Goal: Information Seeking & Learning: Learn about a topic

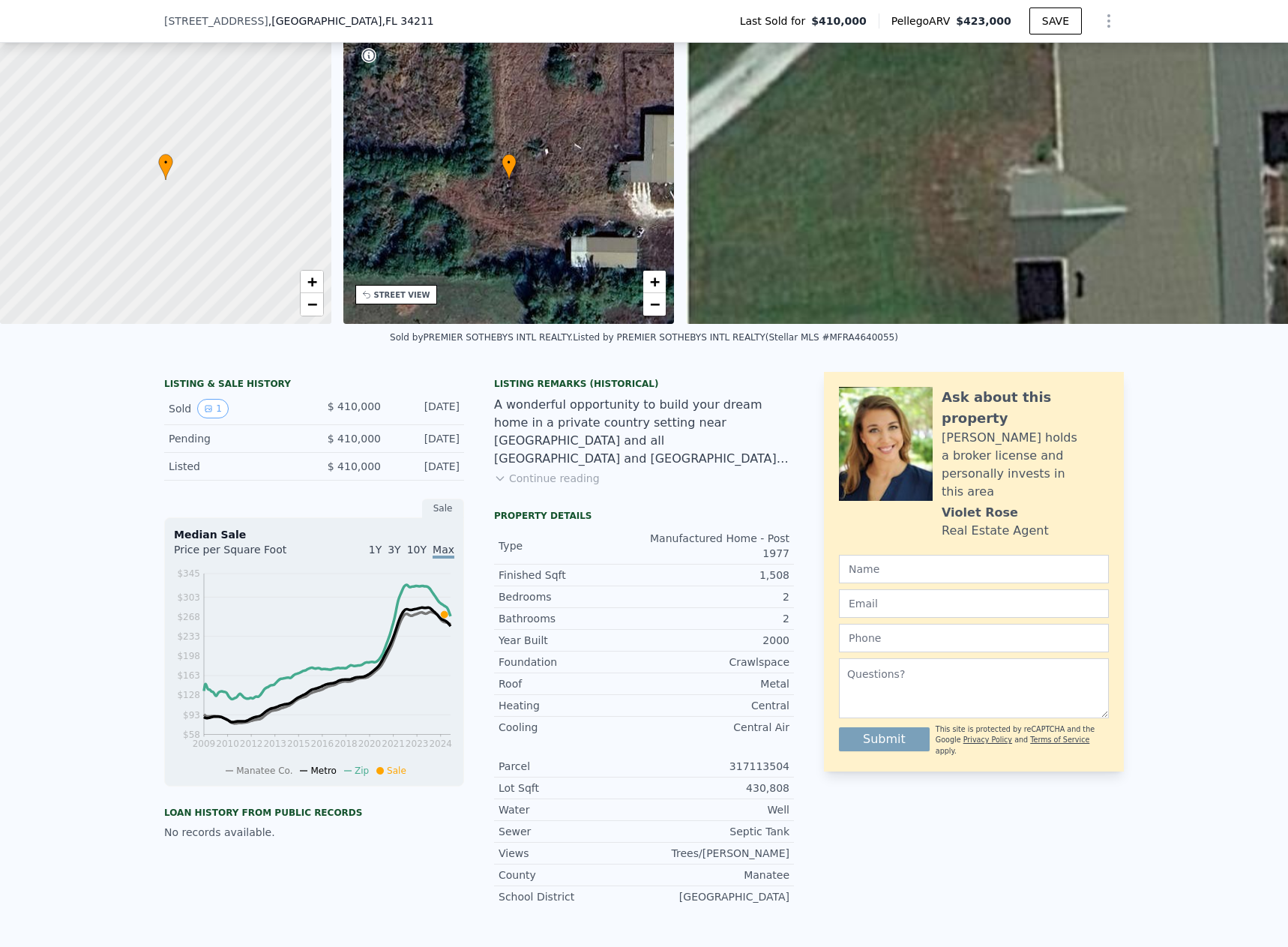
scroll to position [145, 0]
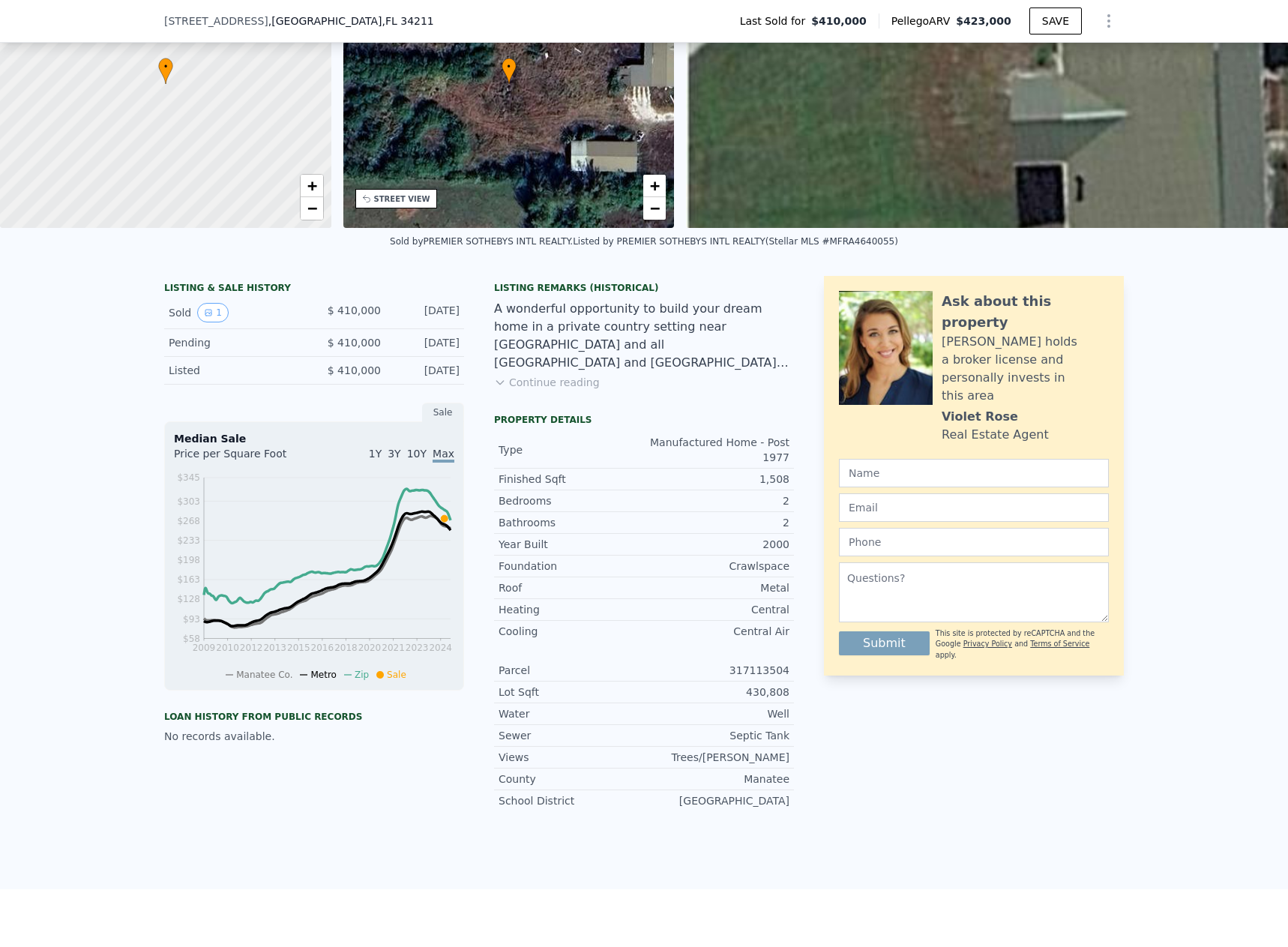
click at [545, 390] on button "Continue reading" at bounding box center [547, 383] width 106 height 15
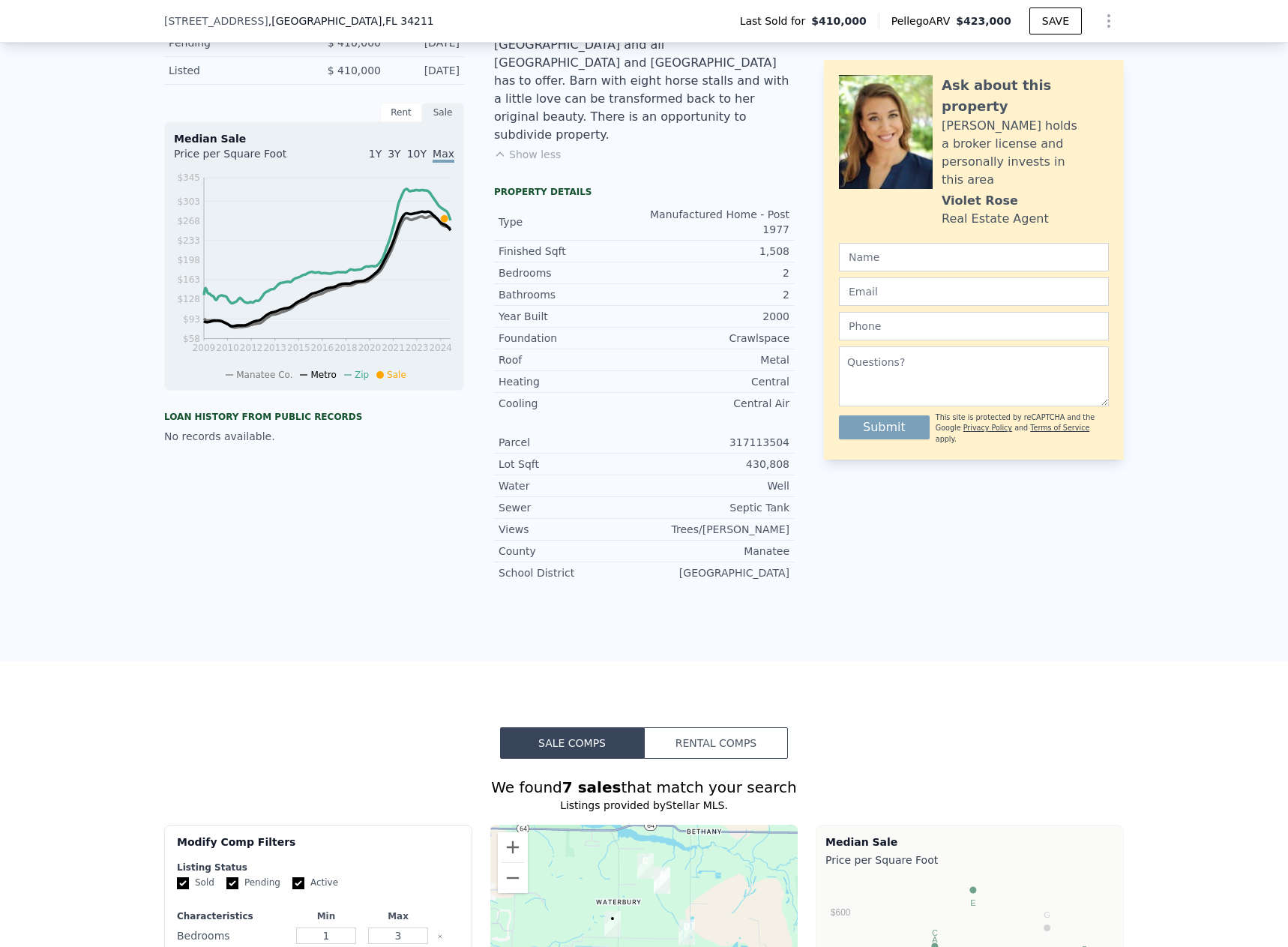
scroll to position [246, 0]
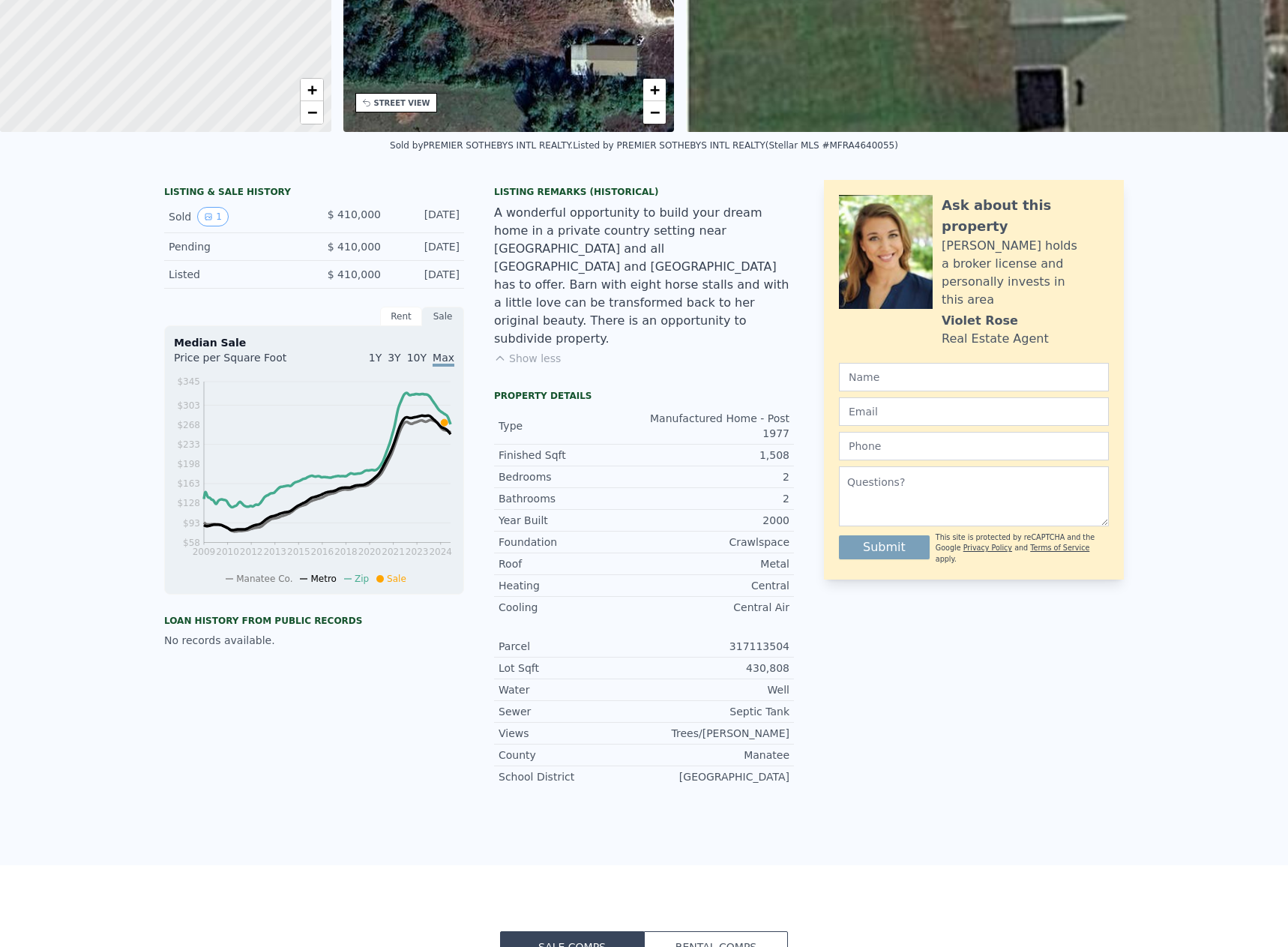
click at [208, 289] on div "LISTING & SALE HISTORY Sold 1 $ 410,000 [DATE] Pending $ 410,000 [DATE] Listed …" at bounding box center [314, 235] width 300 height 108
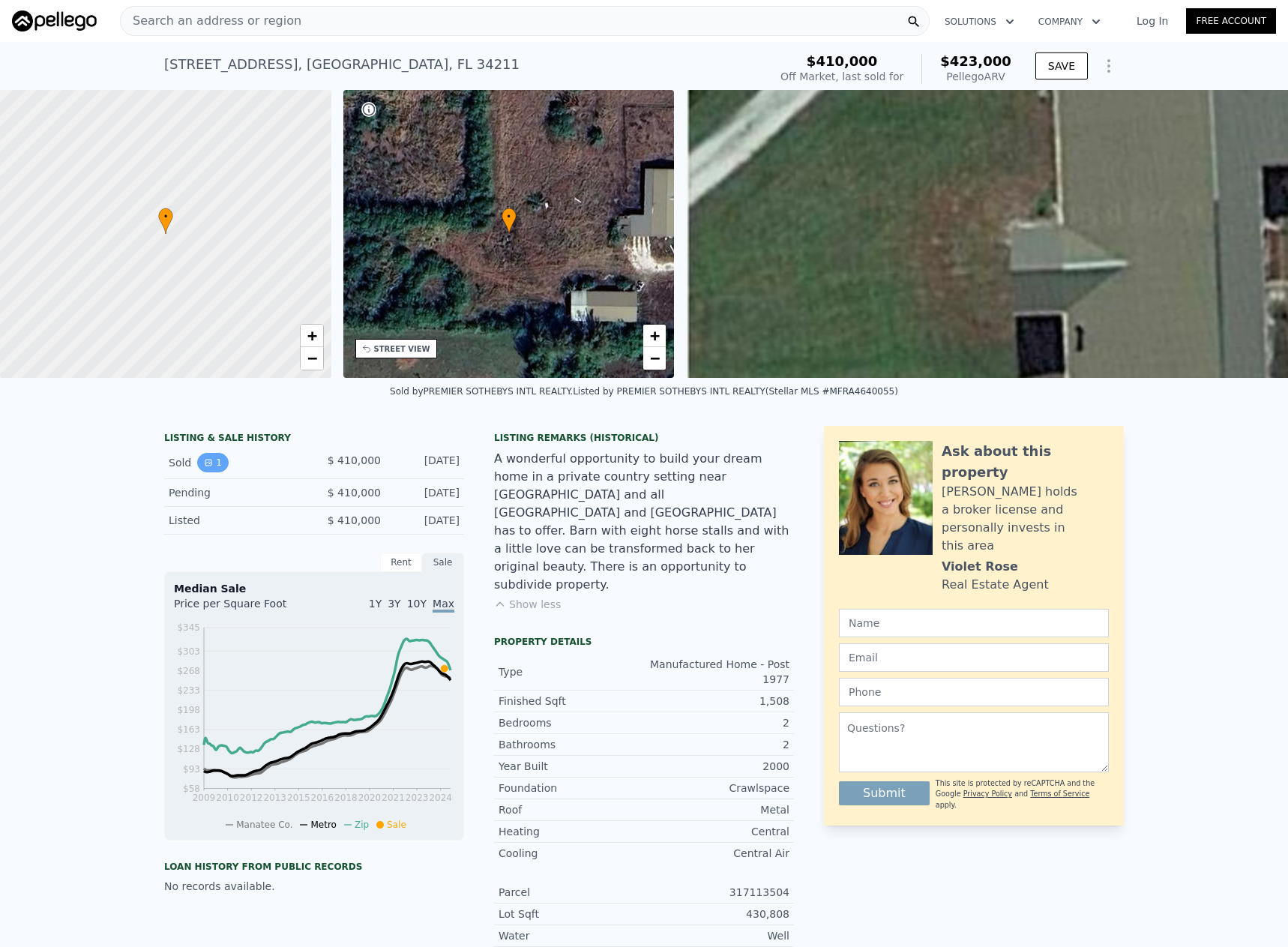
click at [212, 472] on button "1" at bounding box center [213, 463] width 32 height 19
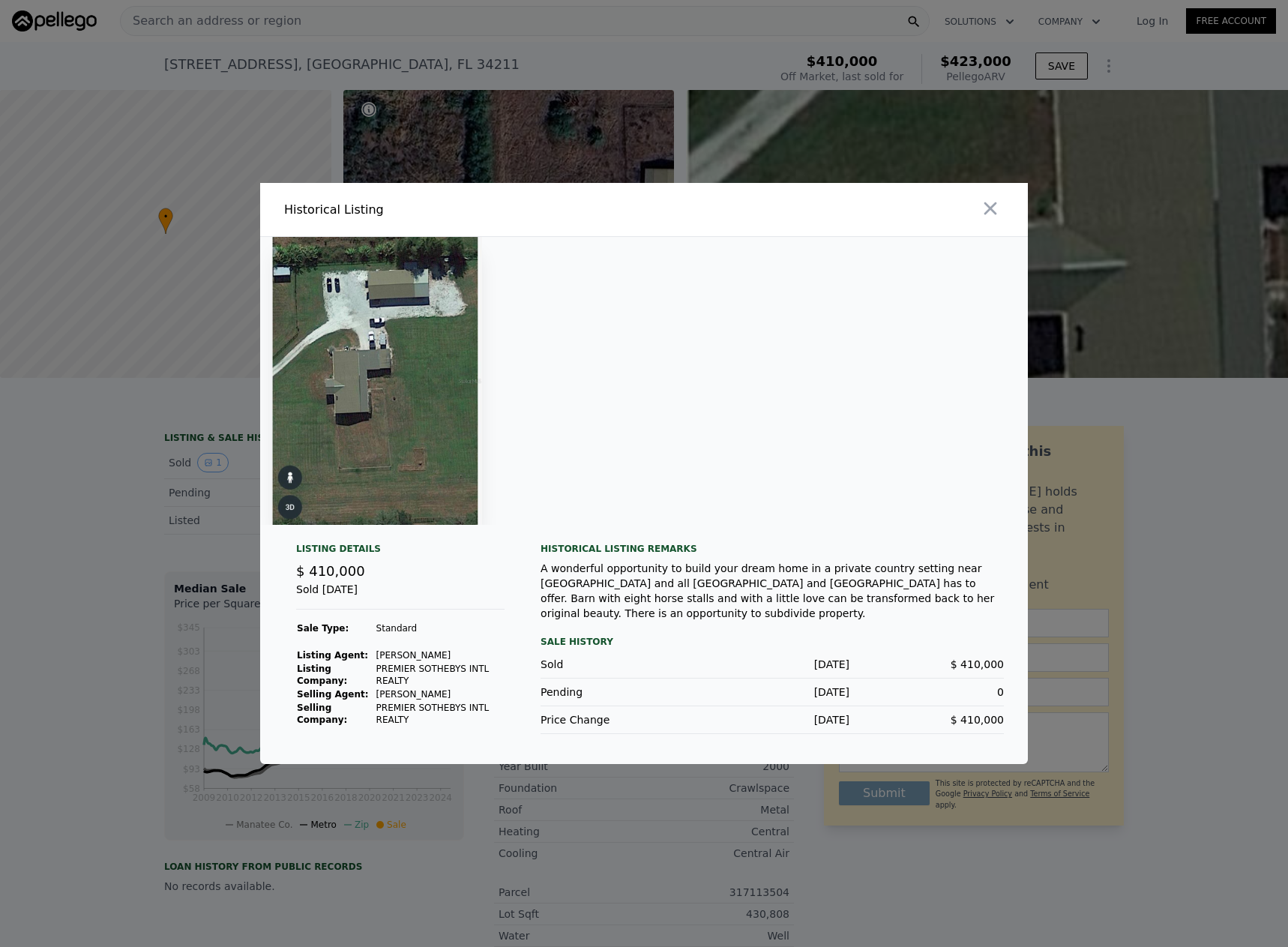
click at [362, 425] on img at bounding box center [378, 381] width 210 height 288
click at [994, 212] on icon "button" at bounding box center [991, 209] width 13 height 13
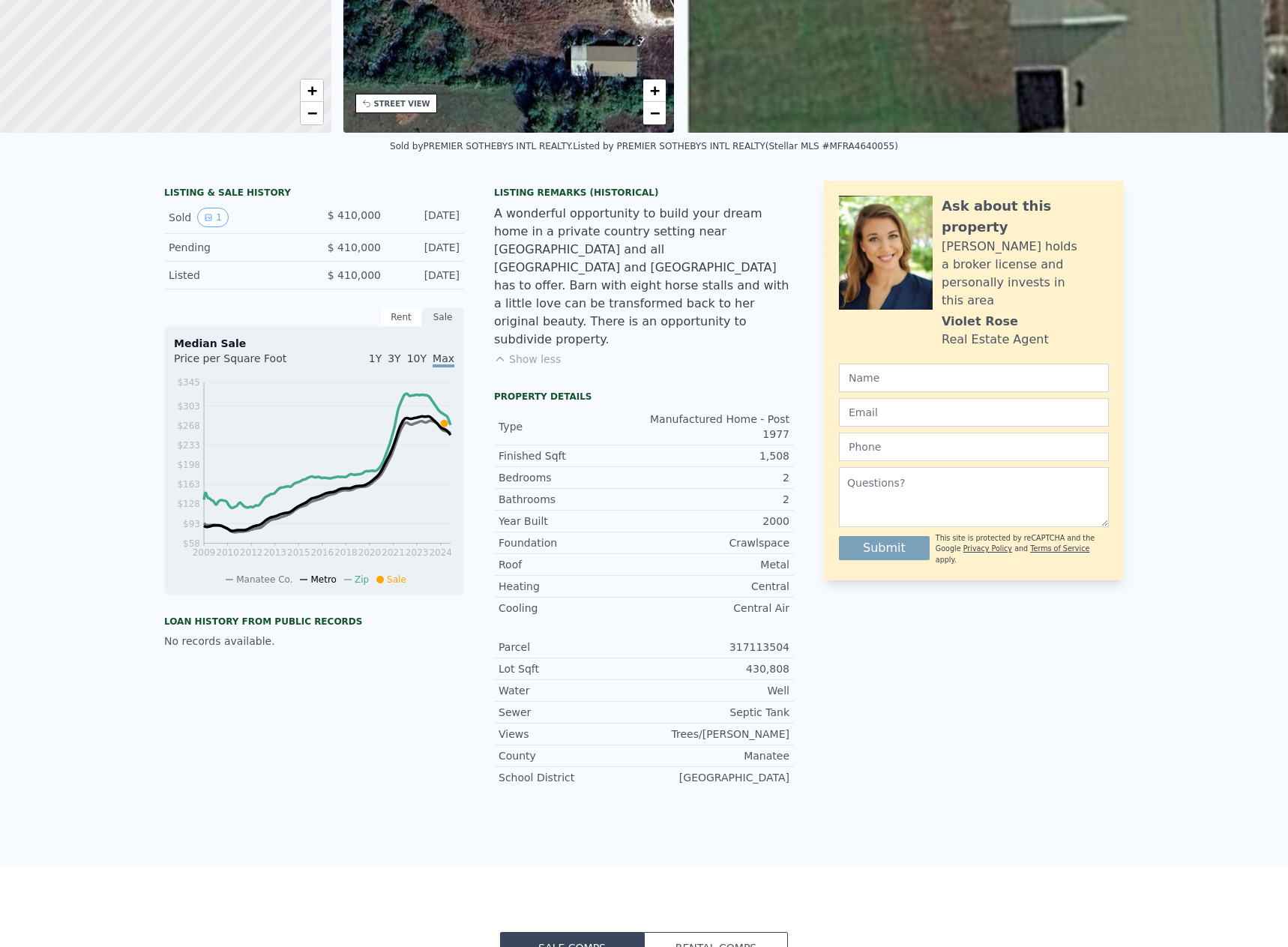
scroll to position [5, 0]
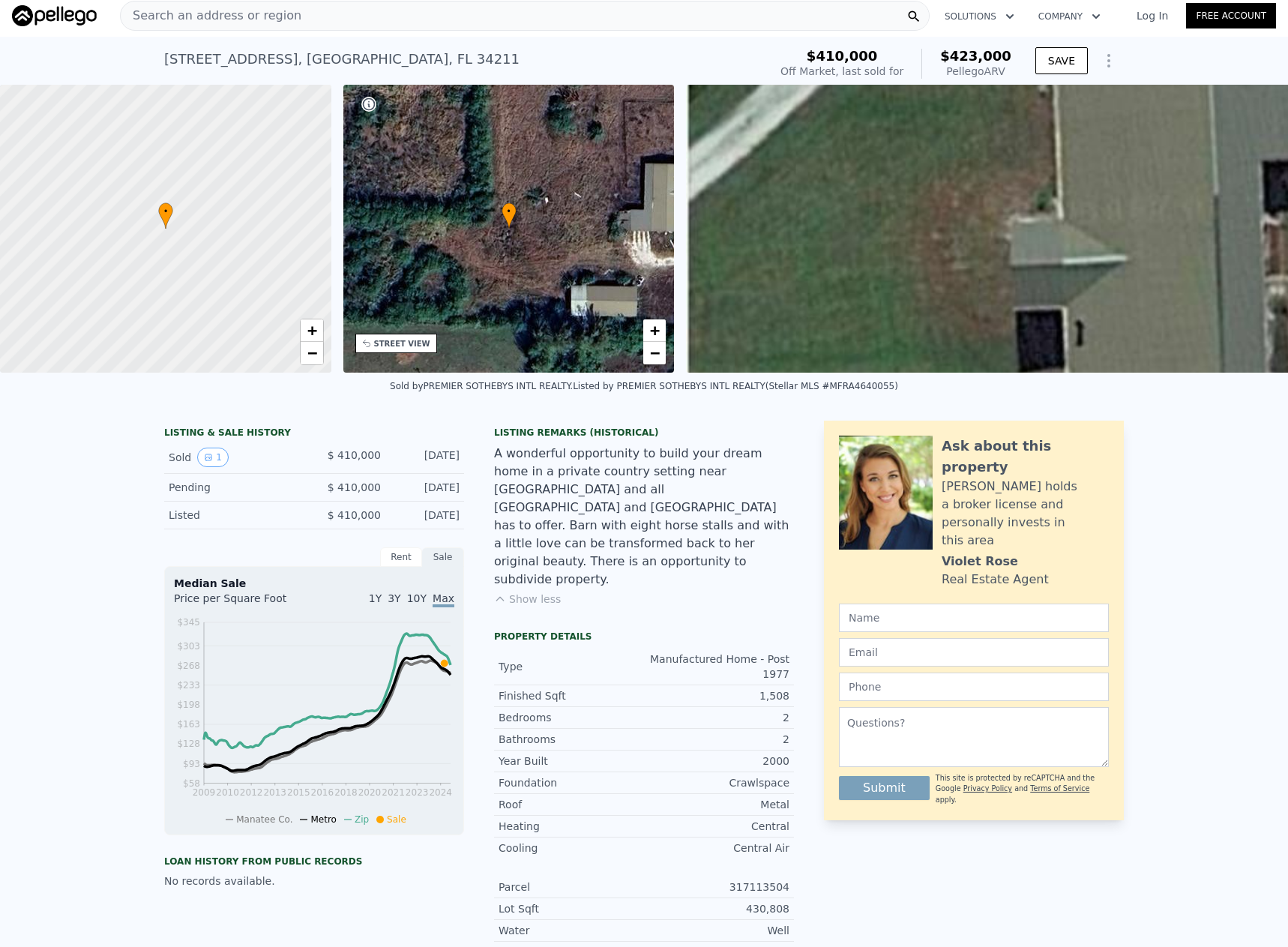
click at [252, 442] on div "LISTING & SALE HISTORY" at bounding box center [314, 434] width 300 height 15
drag, startPoint x: 441, startPoint y: 528, endPoint x: 418, endPoint y: 526, distance: 23.1
click at [418, 522] on div "[DATE]" at bounding box center [426, 515] width 67 height 15
click at [458, 530] on div "Listed $ 410,000 [DATE]" at bounding box center [314, 515] width 300 height 27
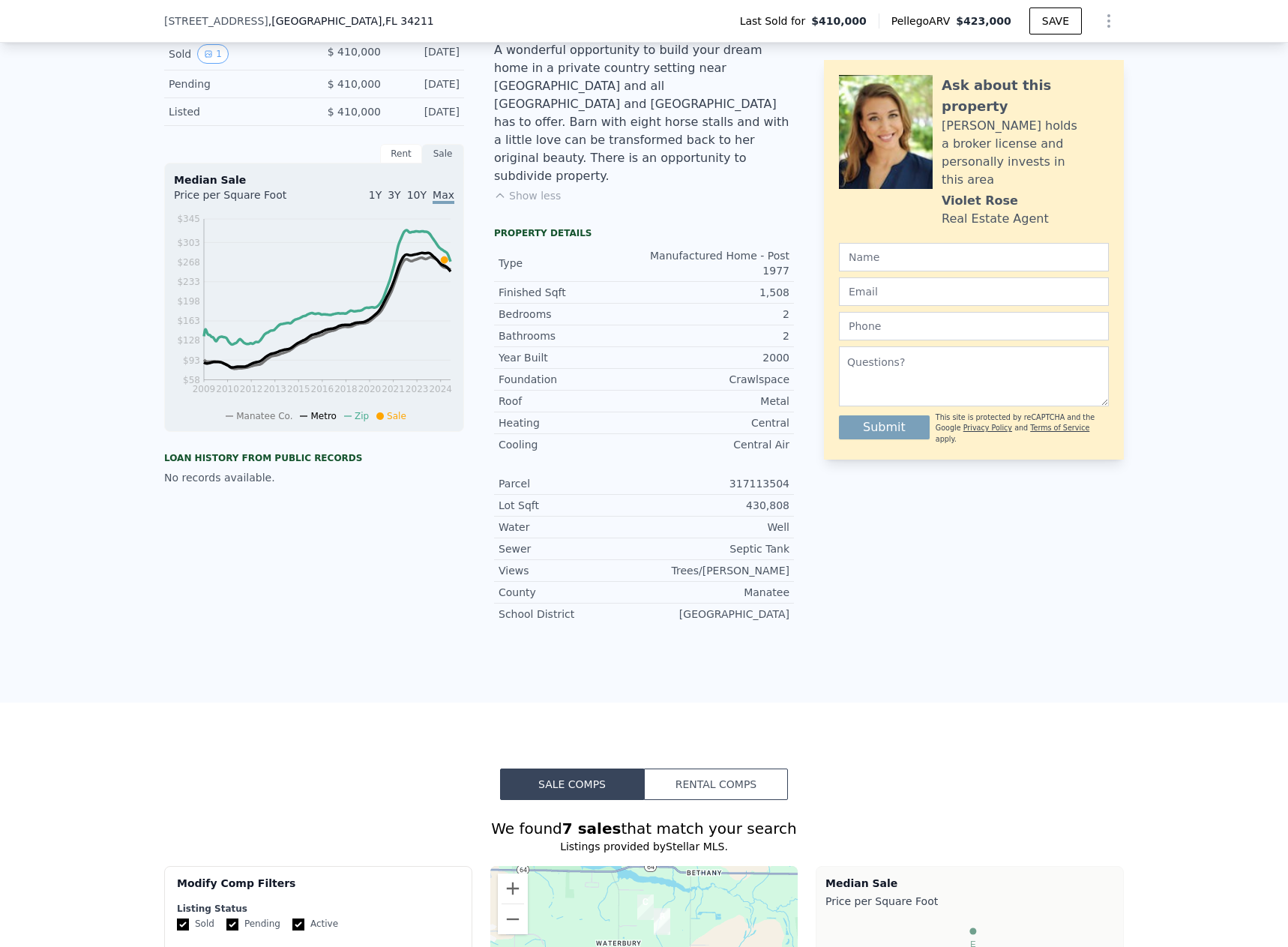
scroll to position [1050, 0]
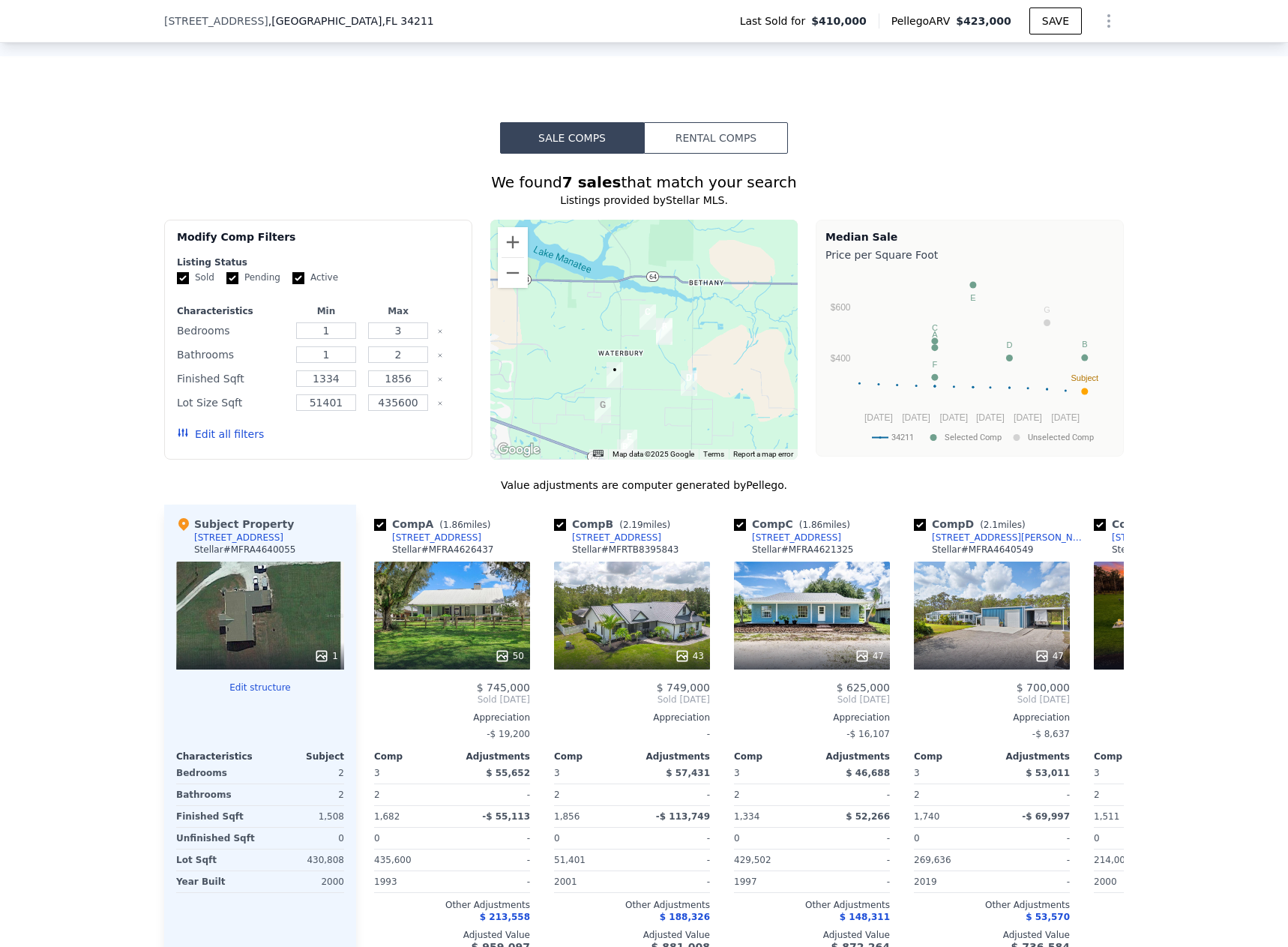
drag, startPoint x: 722, startPoint y: 253, endPoint x: 724, endPoint y: 311, distance: 58.0
click at [724, 311] on div at bounding box center [644, 340] width 308 height 240
click at [179, 273] on input "Sold" at bounding box center [183, 278] width 12 height 12
checkbox input "false"
click at [226, 273] on input "Pending" at bounding box center [232, 278] width 12 height 12
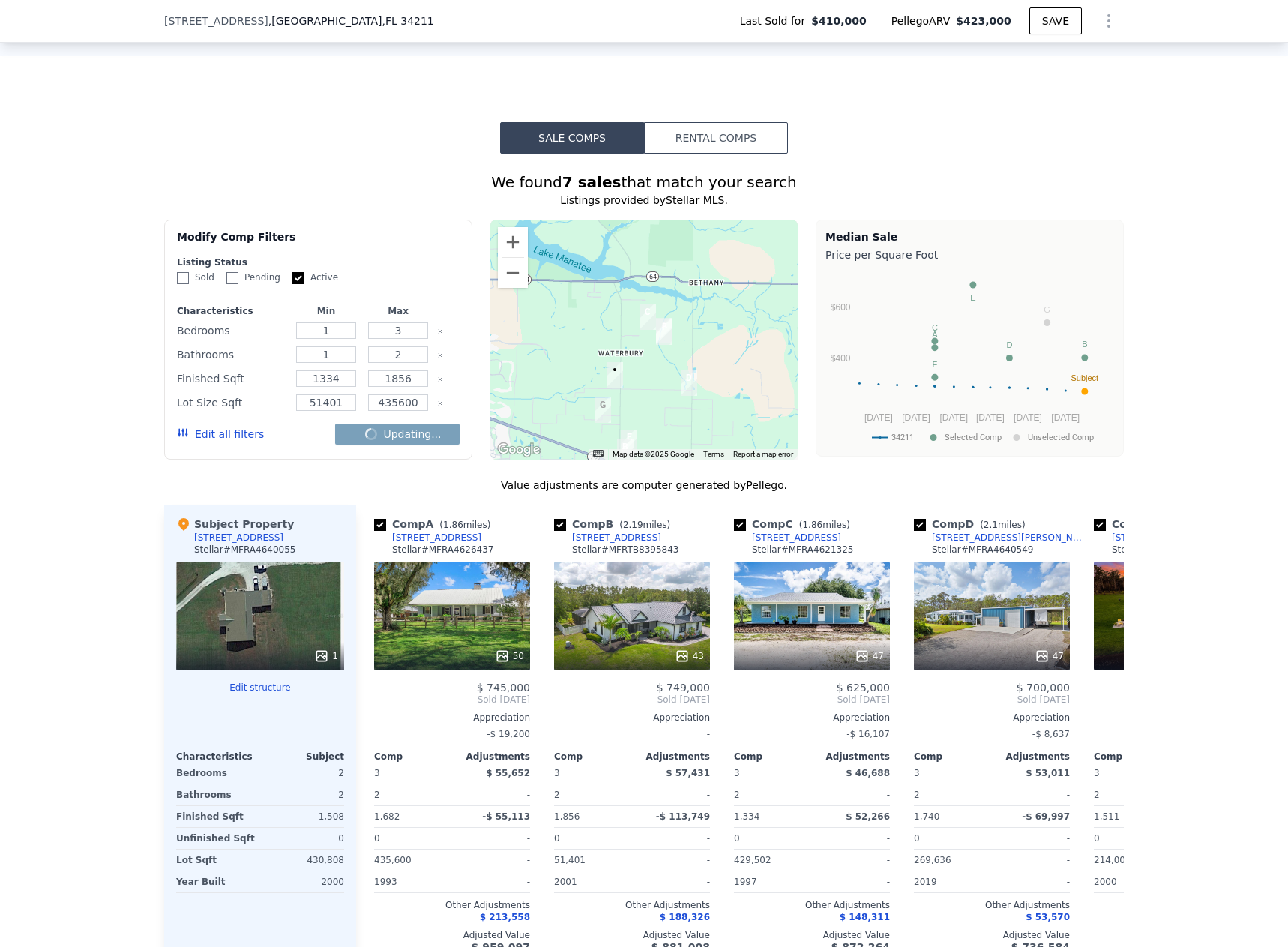
click at [226, 273] on input "Pending" at bounding box center [232, 278] width 12 height 12
checkbox input "true"
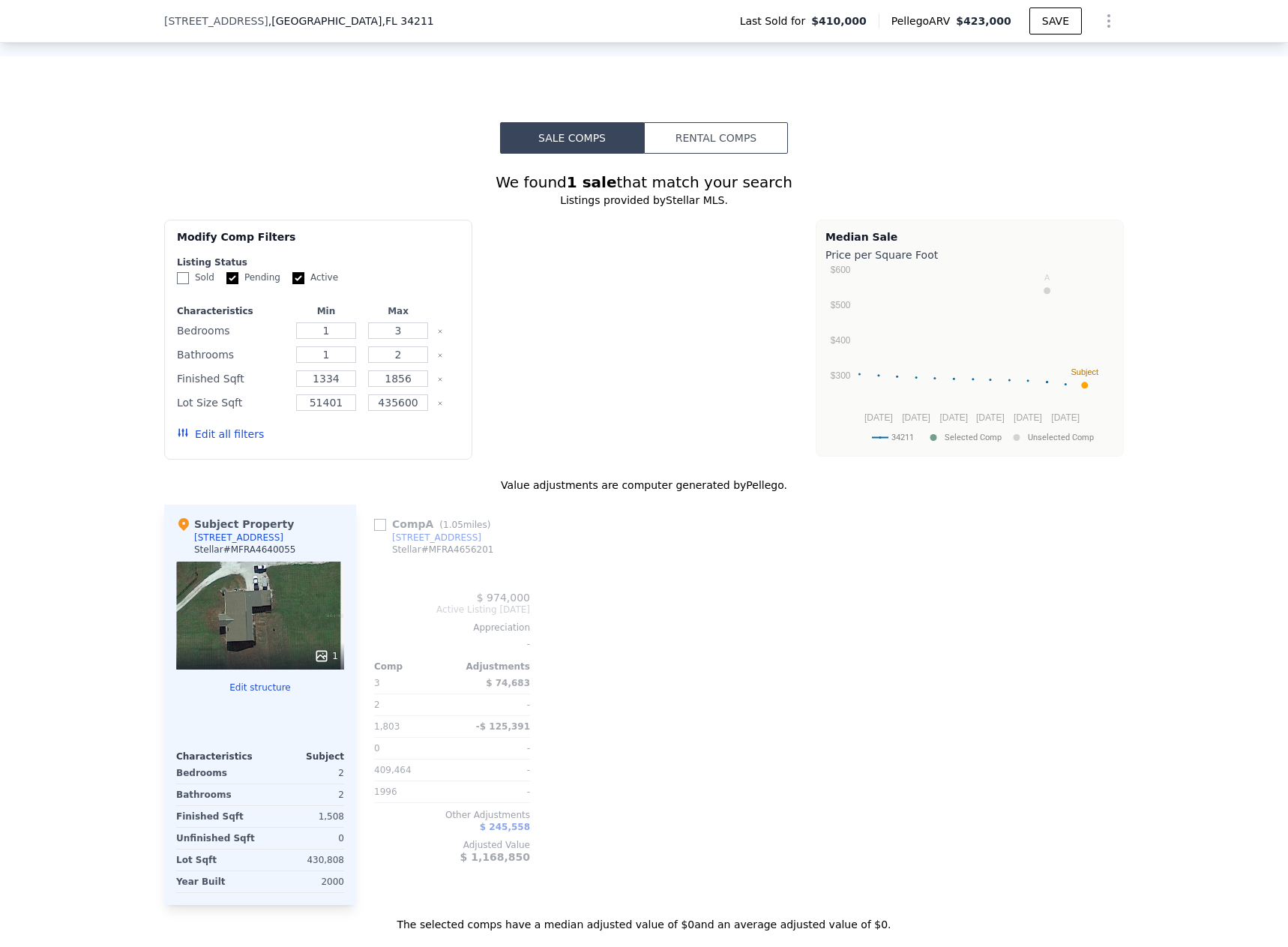
scroll to position [1125, 0]
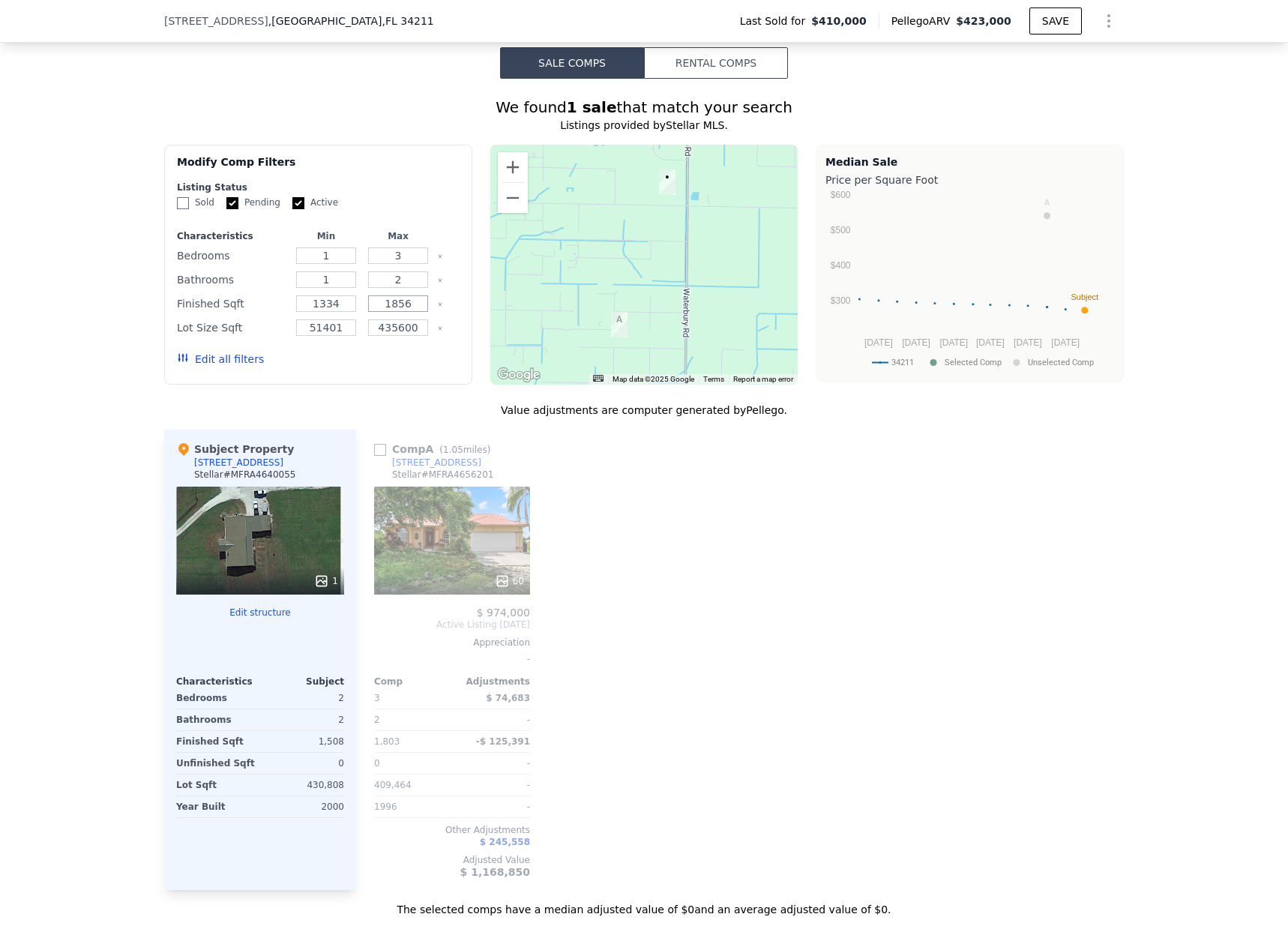
drag, startPoint x: 420, startPoint y: 268, endPoint x: 365, endPoint y: 260, distance: 55.6
click at [368, 295] on input "1856" at bounding box center [397, 303] width 59 height 16
click at [437, 302] on icon "Clear" at bounding box center [440, 304] width 6 height 6
click at [437, 325] on icon "Clear" at bounding box center [440, 328] width 6 height 6
click at [437, 277] on icon "Clear" at bounding box center [440, 280] width 6 height 6
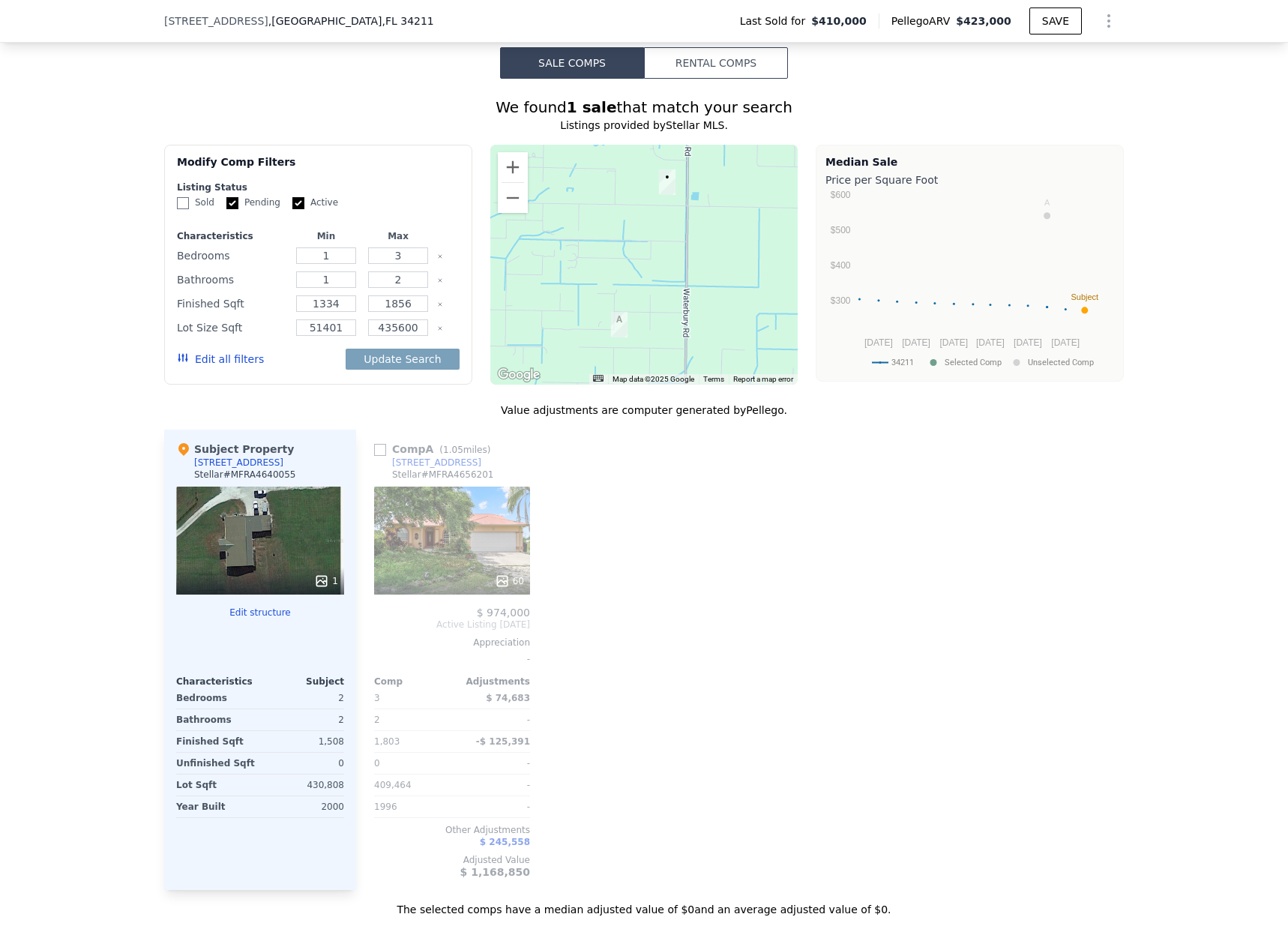
click at [215, 352] on button "Edit all filters" at bounding box center [221, 359] width 87 height 15
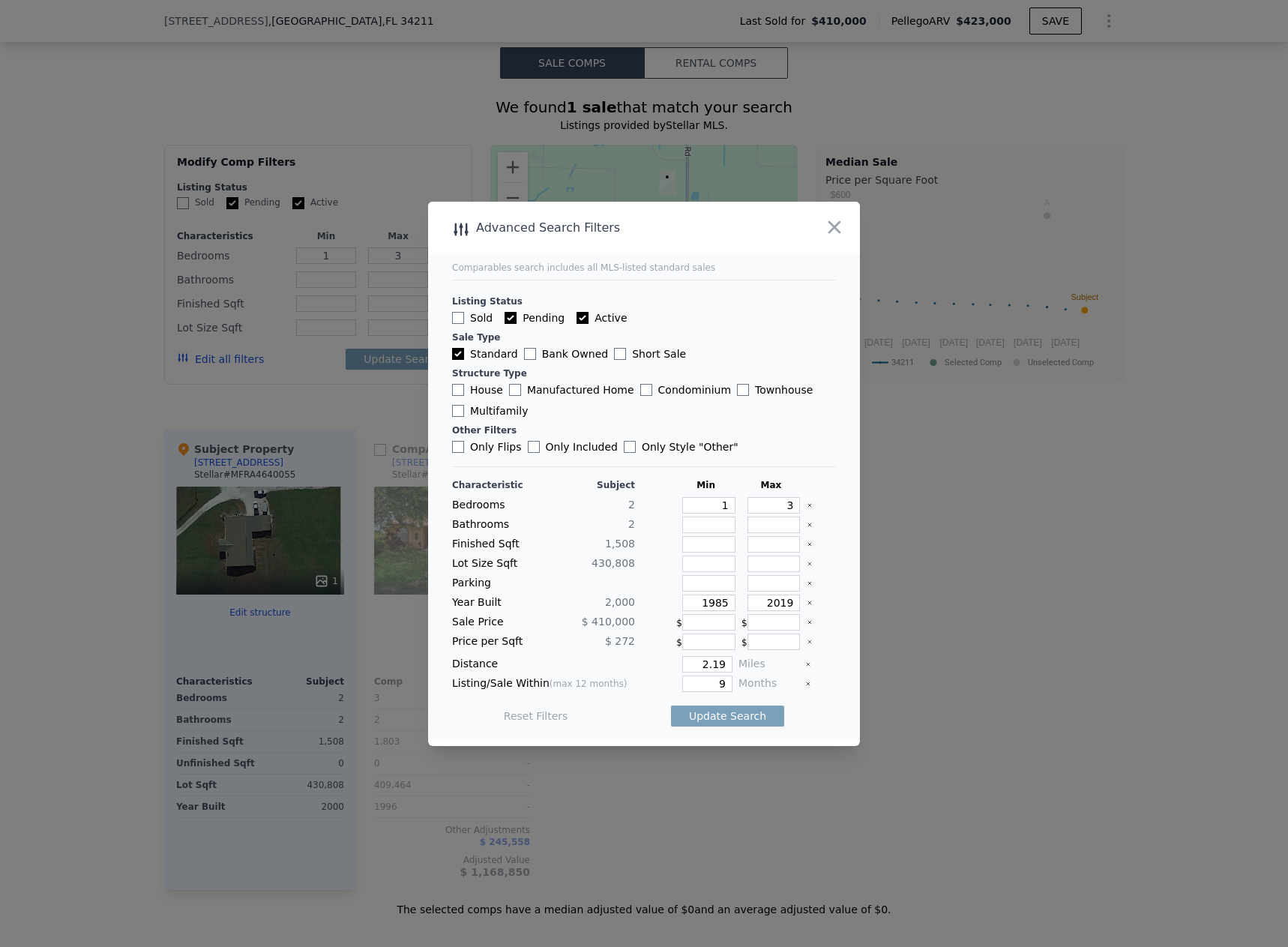
click at [832, 232] on icon "button" at bounding box center [834, 227] width 21 height 21
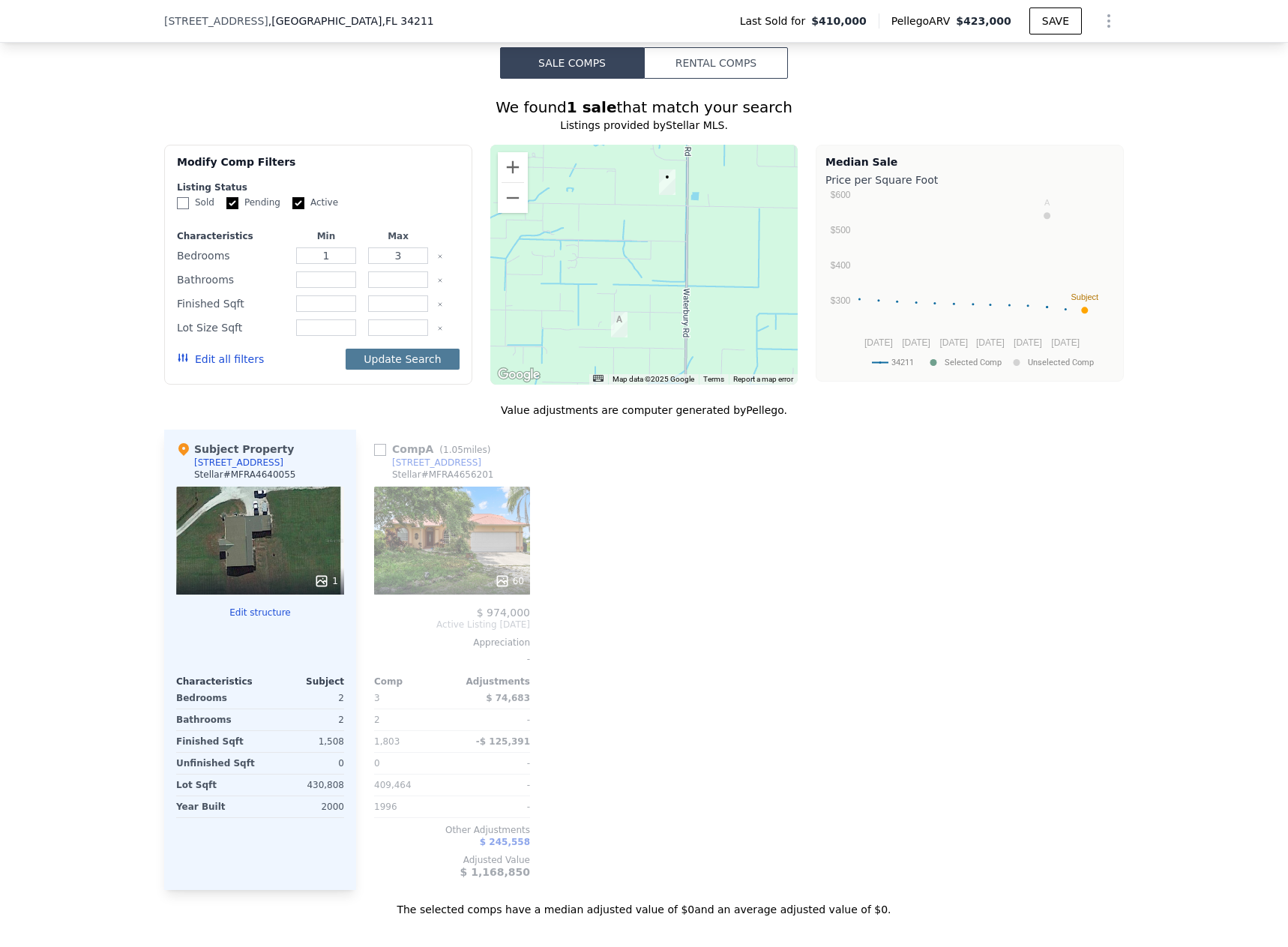
click at [429, 349] on button "Update Search" at bounding box center [403, 359] width 113 height 21
click at [368, 247] on input "3" at bounding box center [397, 256] width 59 height 16
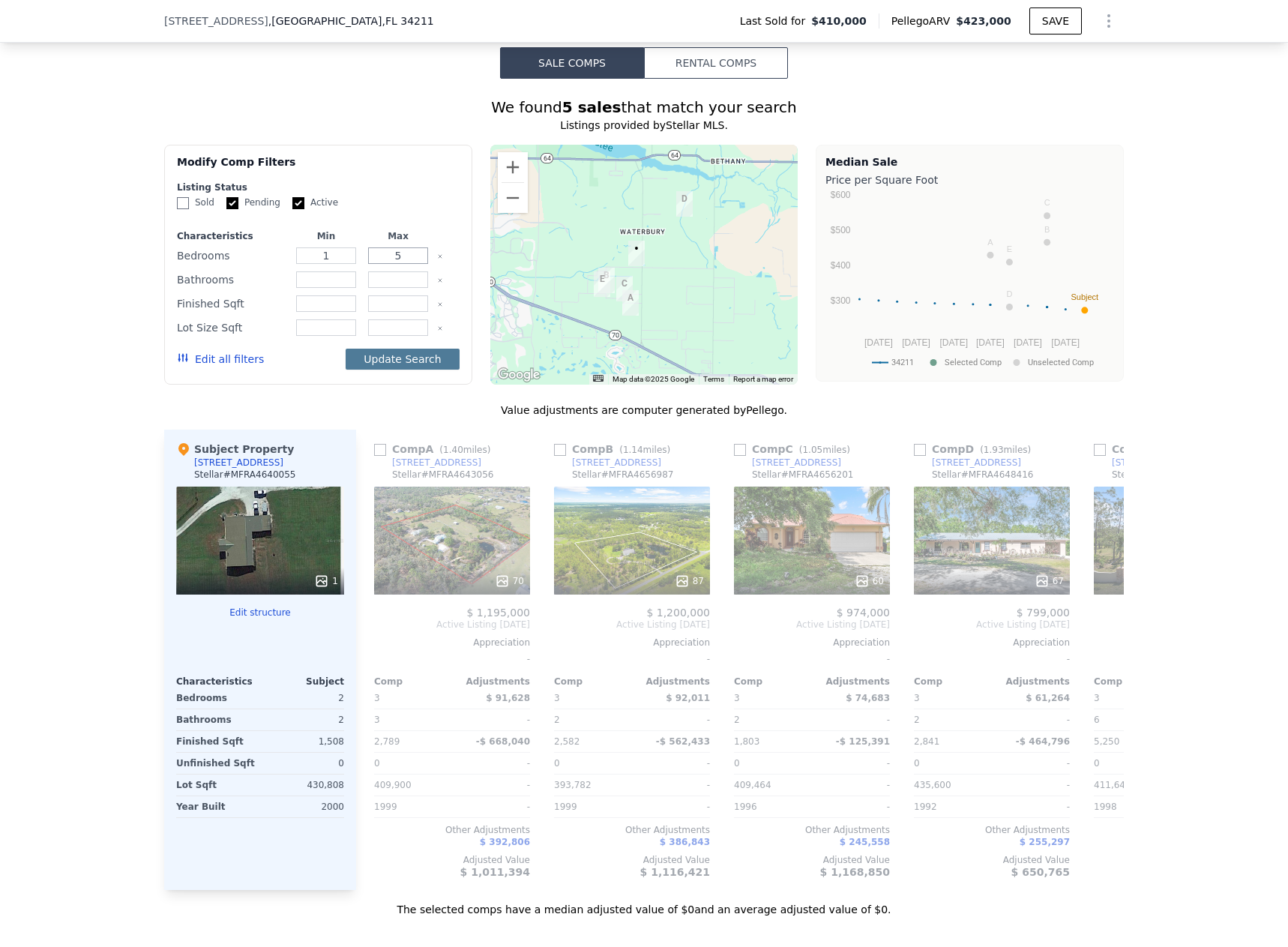
type input "5"
click at [418, 349] on button "Update Search" at bounding box center [403, 359] width 113 height 21
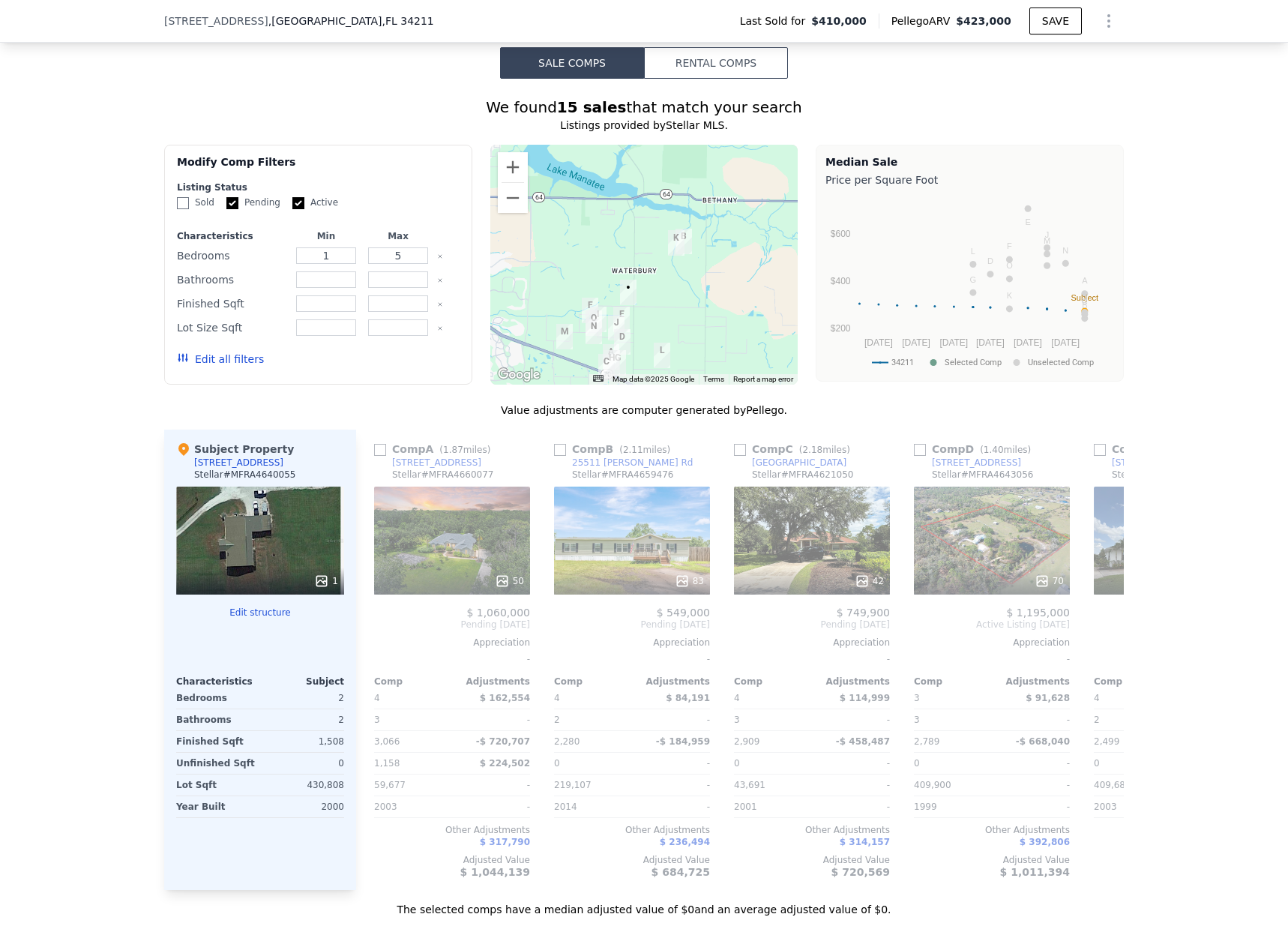
drag, startPoint x: 716, startPoint y: 198, endPoint x: 702, endPoint y: 237, distance: 41.4
click at [702, 237] on div at bounding box center [644, 264] width 308 height 240
click at [218, 352] on button "Edit all filters" at bounding box center [221, 359] width 87 height 15
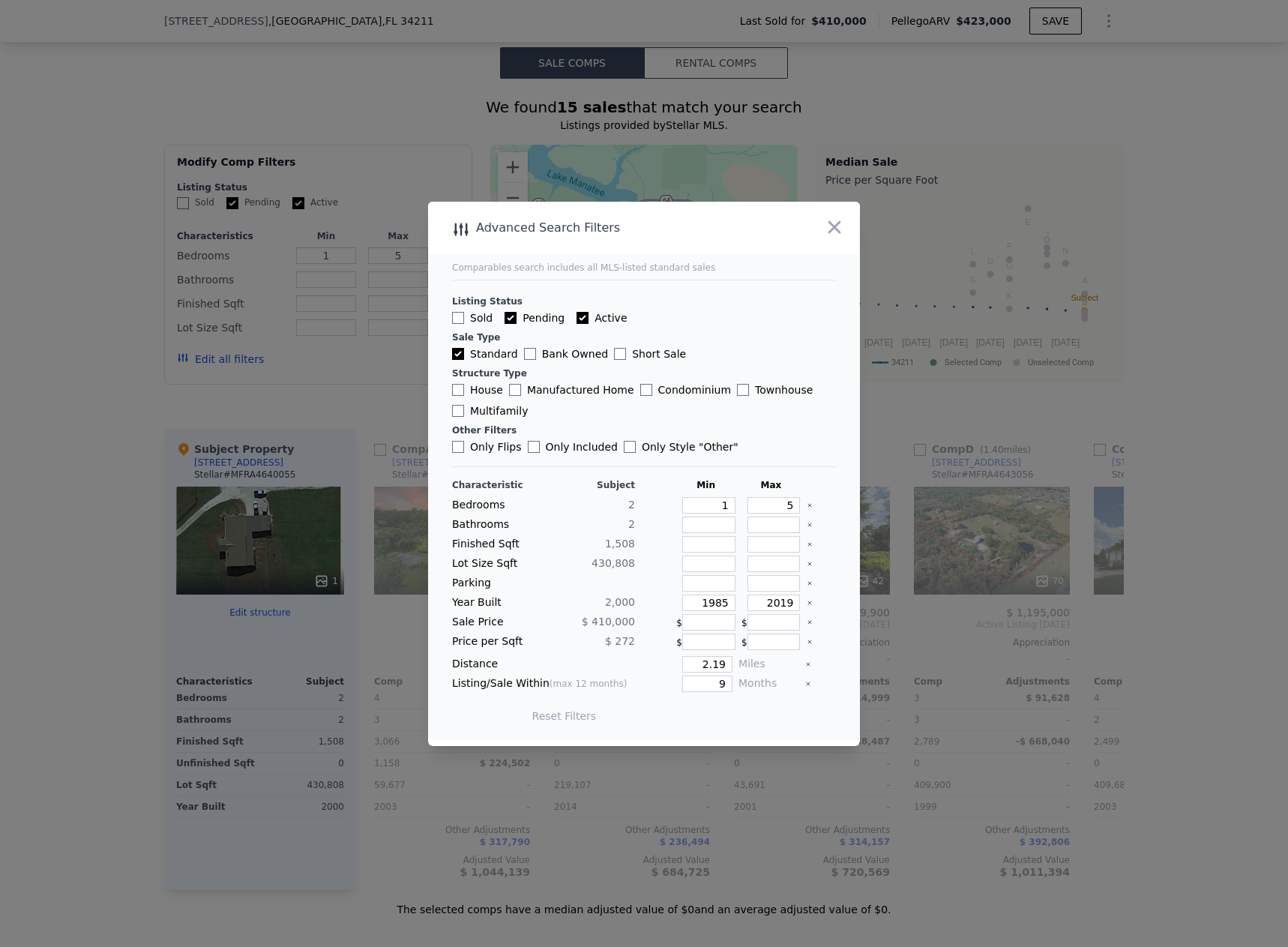
click at [807, 603] on icon "Clear" at bounding box center [809, 602] width 6 height 6
click at [757, 564] on input "number" at bounding box center [775, 564] width 53 height 16
type input "4505"
type input "4"
type input "4550"
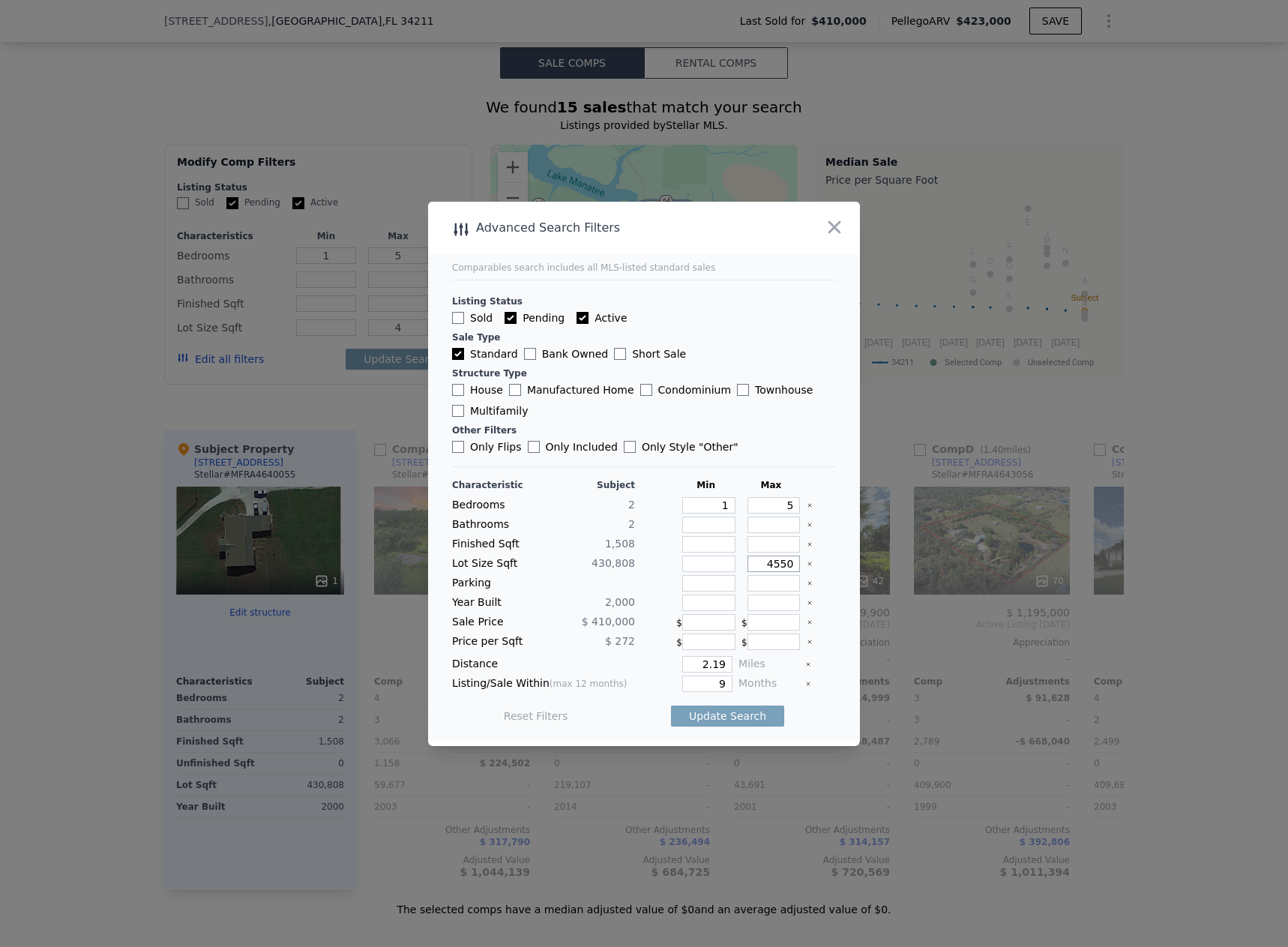
type input "45"
type input "4500"
type input "450"
type input "45055"
type input "4505"
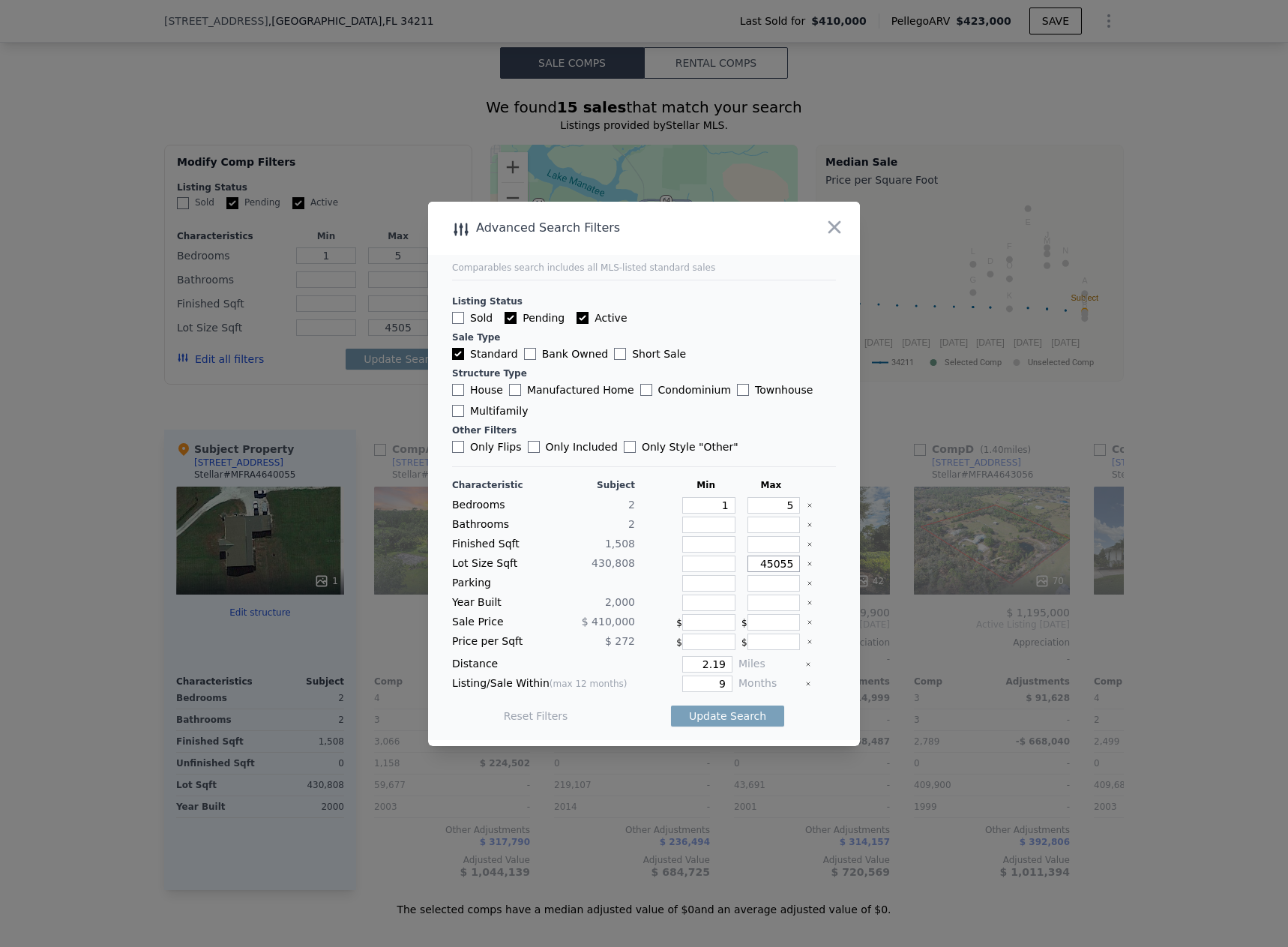
type input "450555"
type input "45055"
type input "450555"
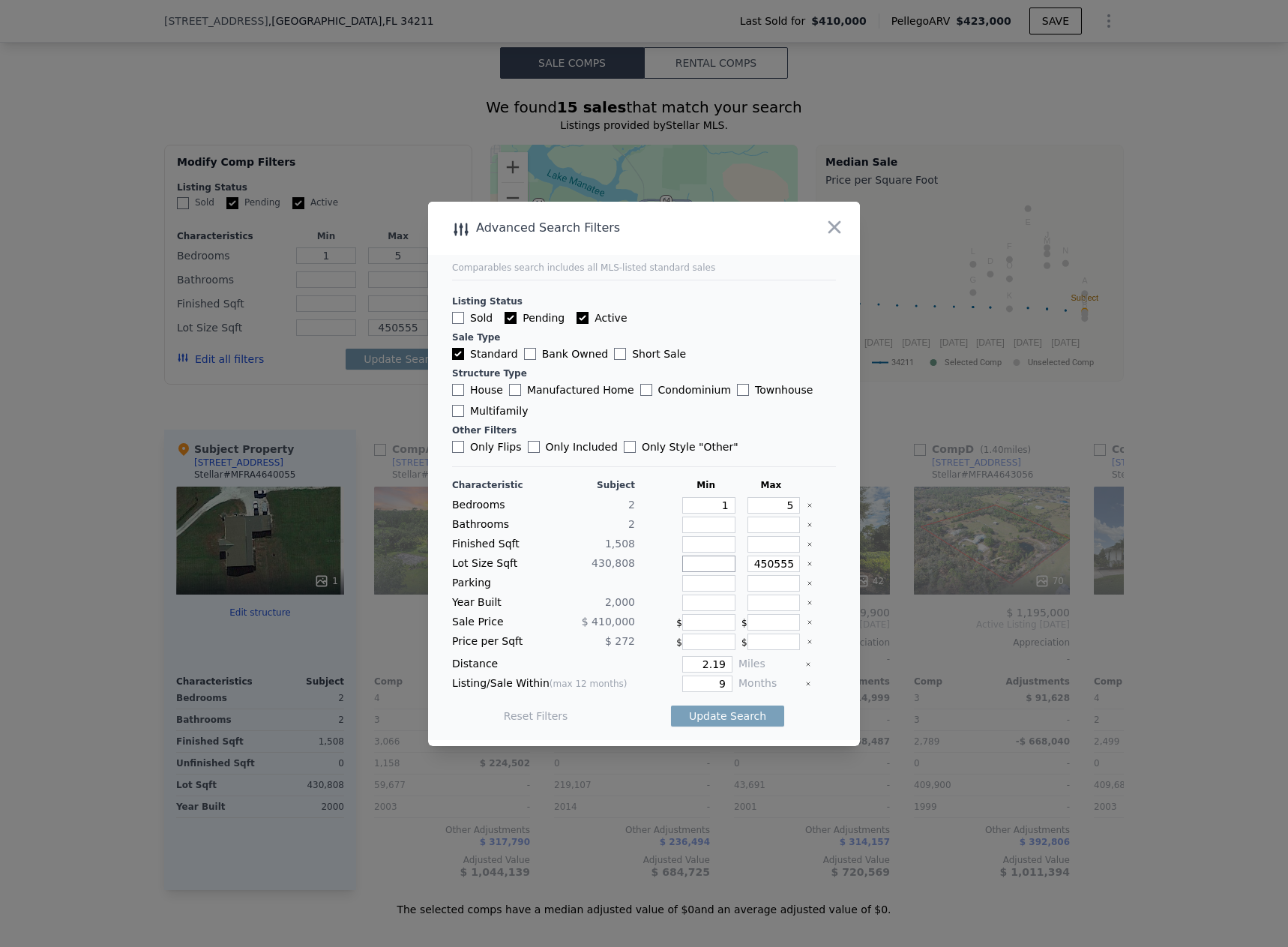
click at [718, 564] on input "number" at bounding box center [709, 564] width 53 height 16
type input "1000000"
type input "1"
type input "10000000000"
type input "10"
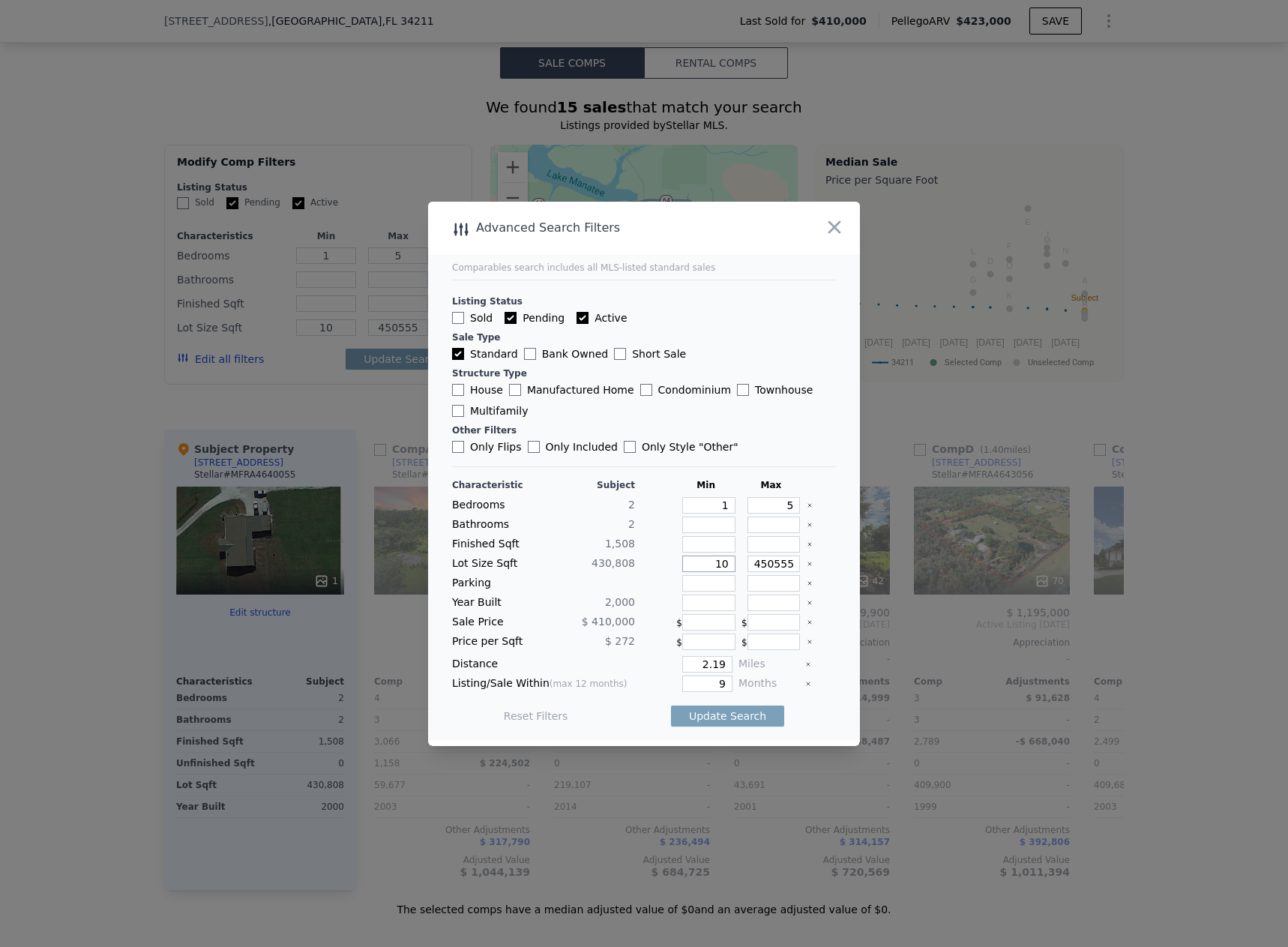
scroll to position [0, 0]
type input "10000"
type input "100"
type input "1000"
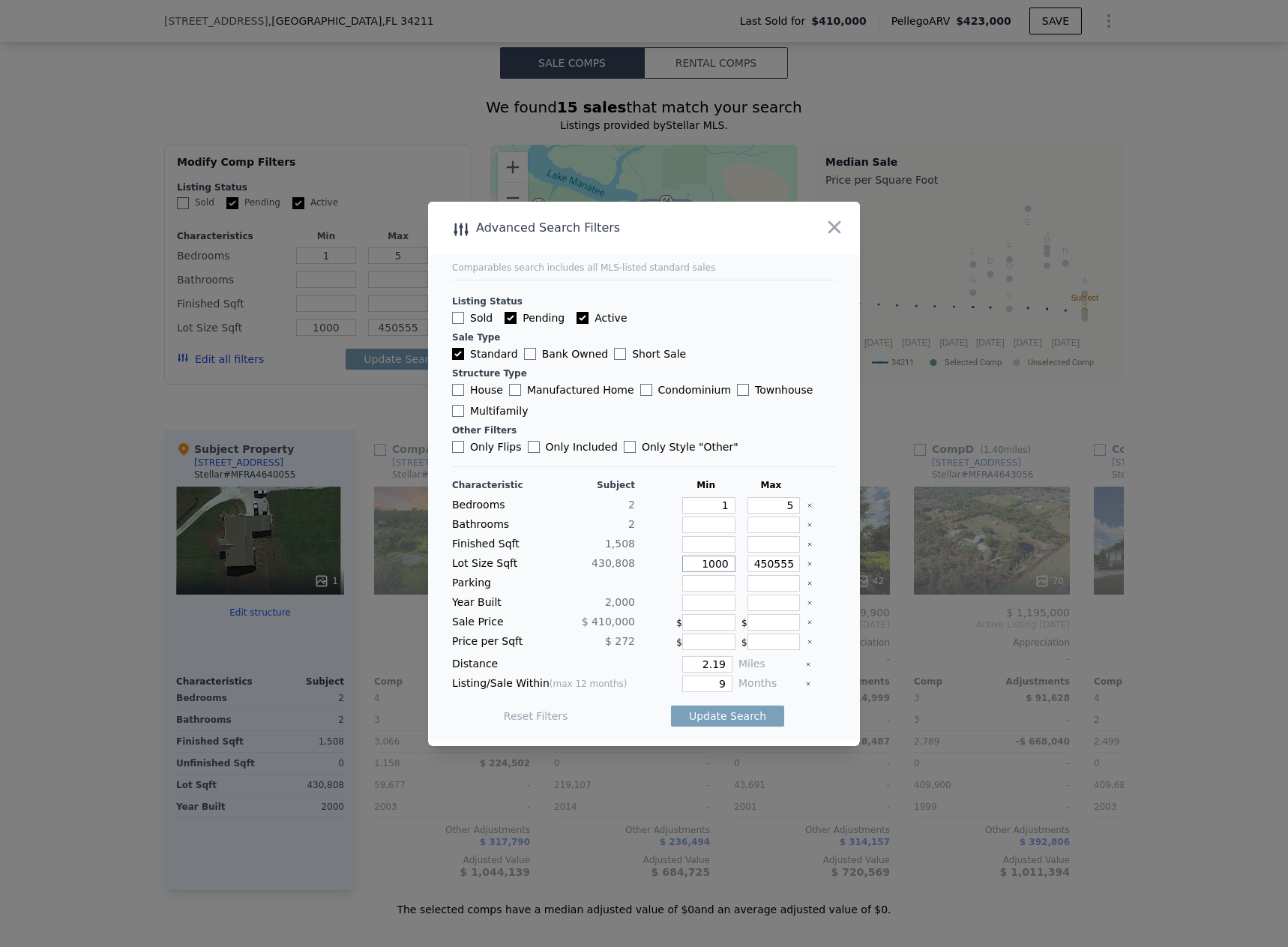
type input "10000"
type input "100000"
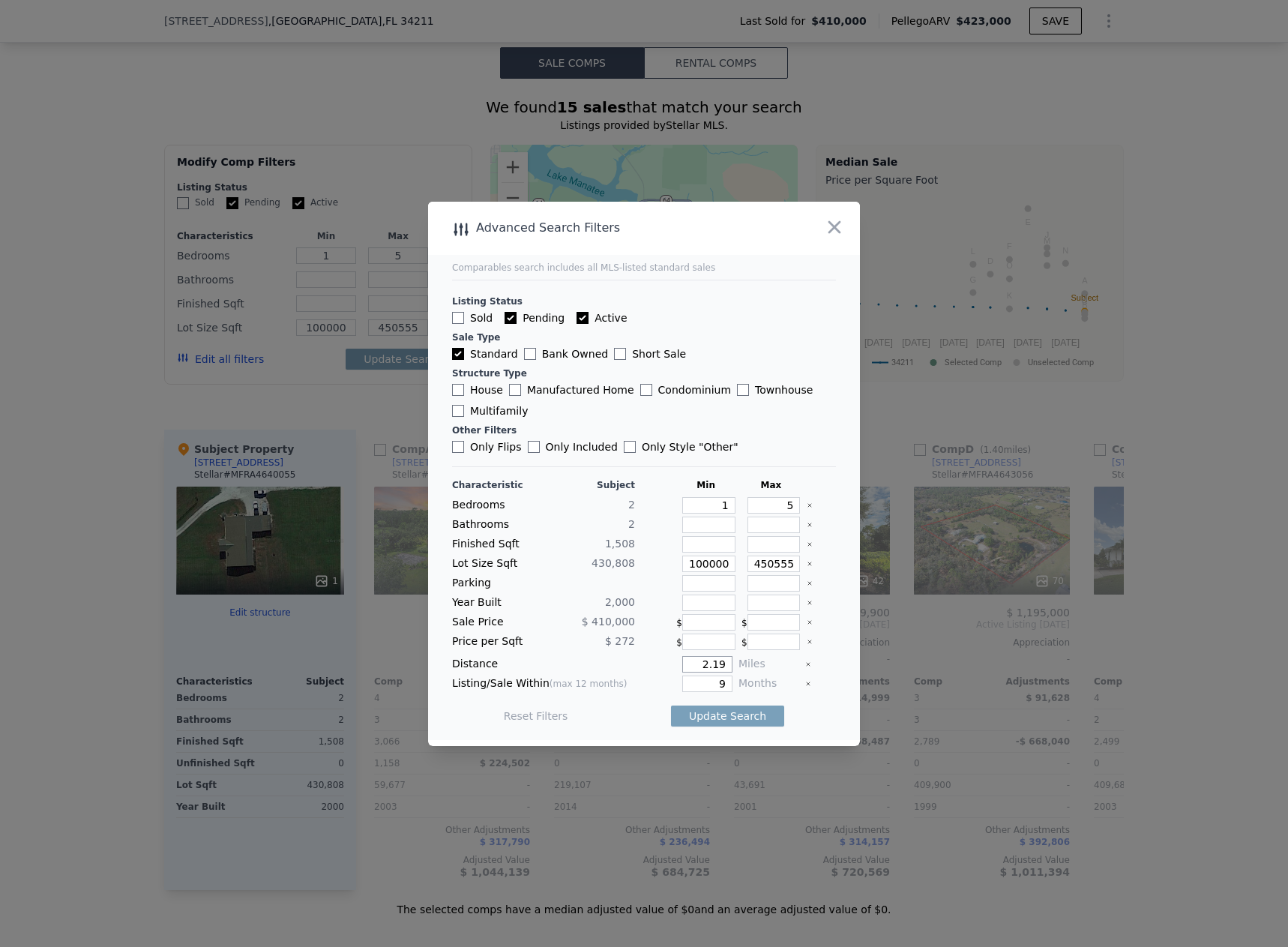
click at [697, 667] on input "2.19" at bounding box center [707, 664] width 50 height 16
type input "3.19"
click at [734, 715] on button "Update Search" at bounding box center [728, 717] width 113 height 21
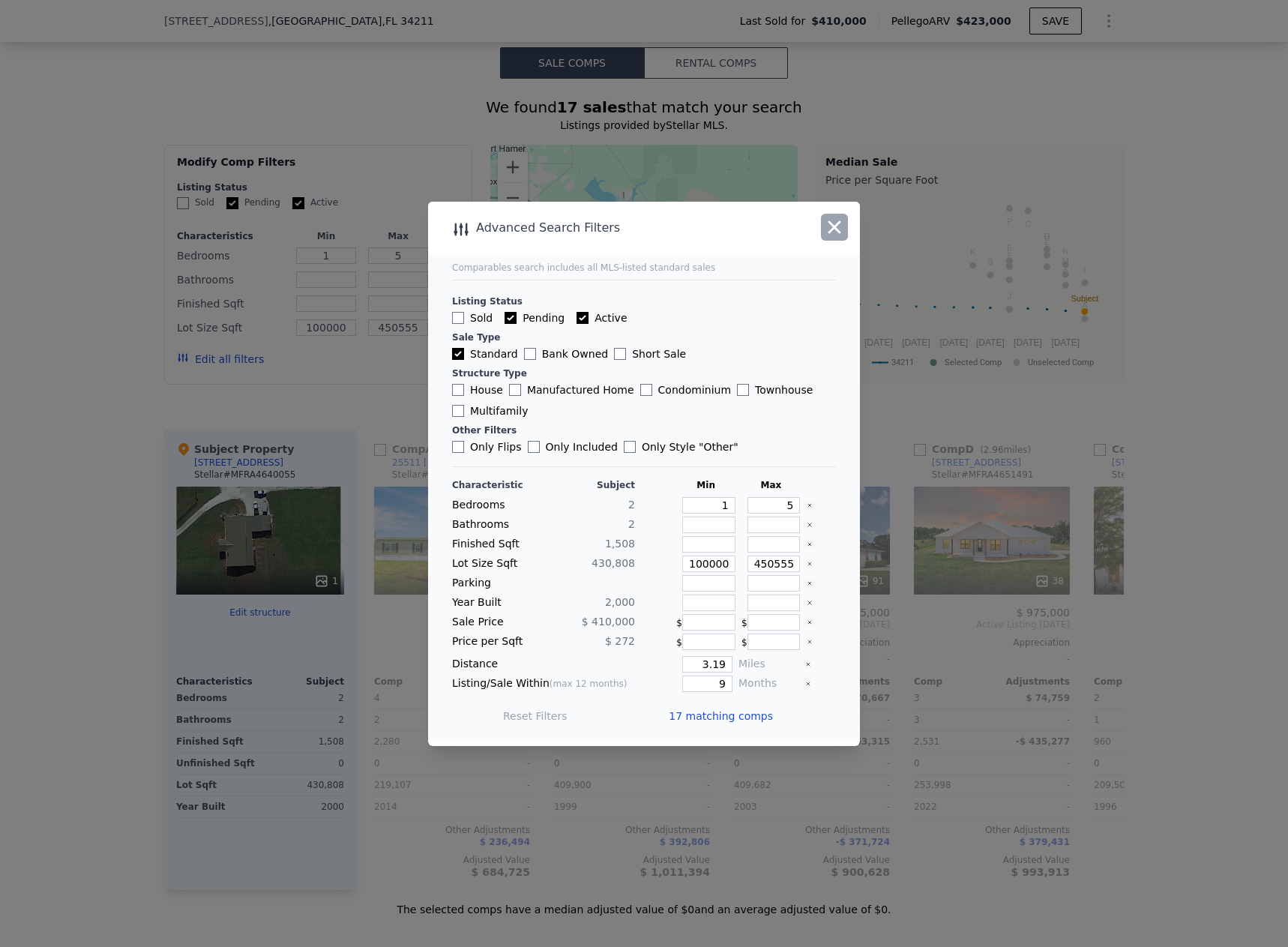
click at [845, 226] on button "button" at bounding box center [834, 226] width 27 height 27
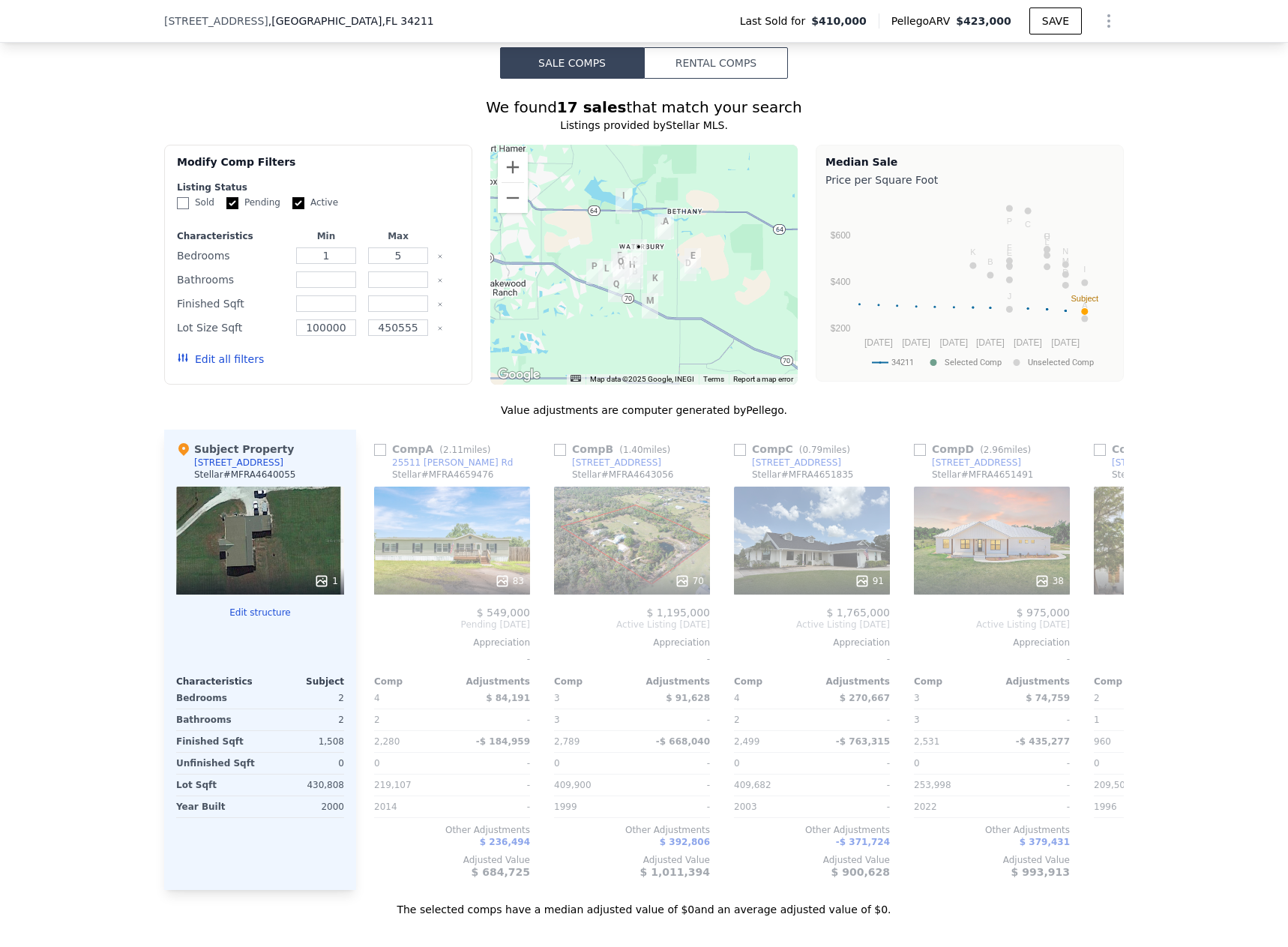
click at [177, 197] on input "Sold" at bounding box center [183, 203] width 12 height 12
checkbox input "true"
click at [427, 349] on button "Update Search" at bounding box center [403, 359] width 113 height 21
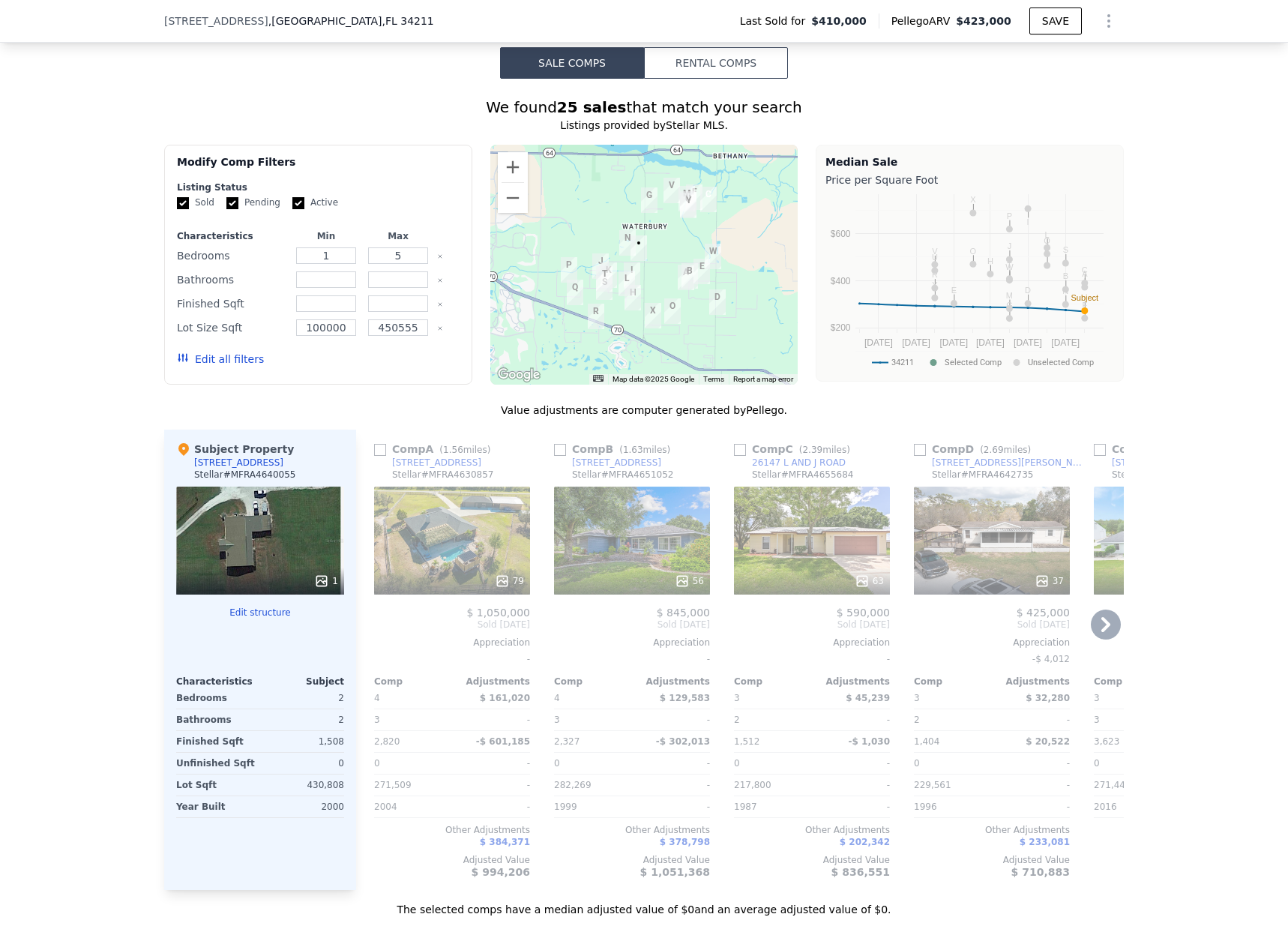
drag, startPoint x: 839, startPoint y: 421, endPoint x: 829, endPoint y: 424, distance: 10.4
click at [830, 442] on div "Comp C ( 2.39 miles) 26147 L AND J ROAD Stellar # MFRA4655684" at bounding box center [812, 464] width 156 height 45
click at [1175, 375] on div "We found 25 sales that match your search Listings provided by Stellar MLS . Fil…" at bounding box center [644, 497] width 1288 height 839
